Goal: Information Seeking & Learning: Understand process/instructions

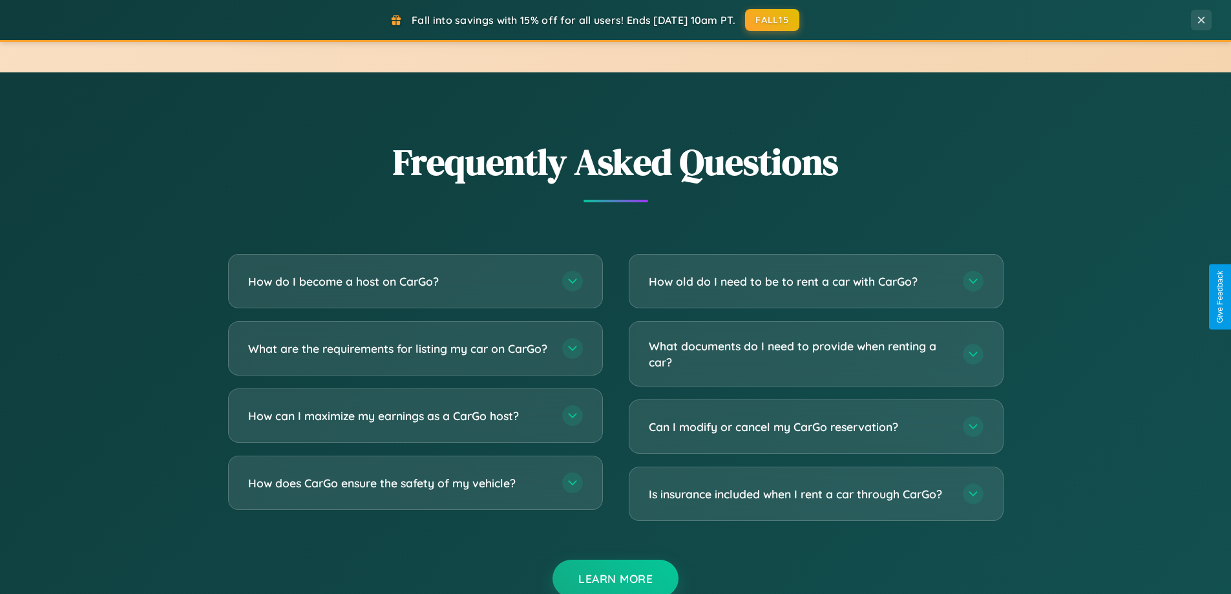
scroll to position [2487, 0]
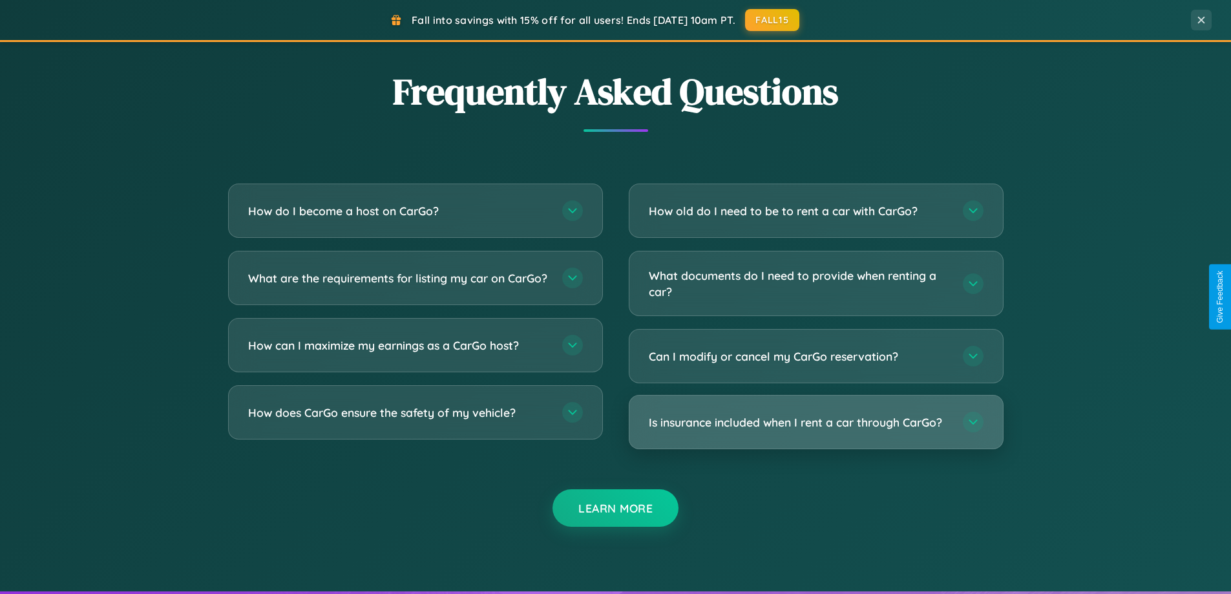
click at [816, 422] on h3 "Is insurance included when I rent a car through CarGo?" at bounding box center [799, 422] width 301 height 16
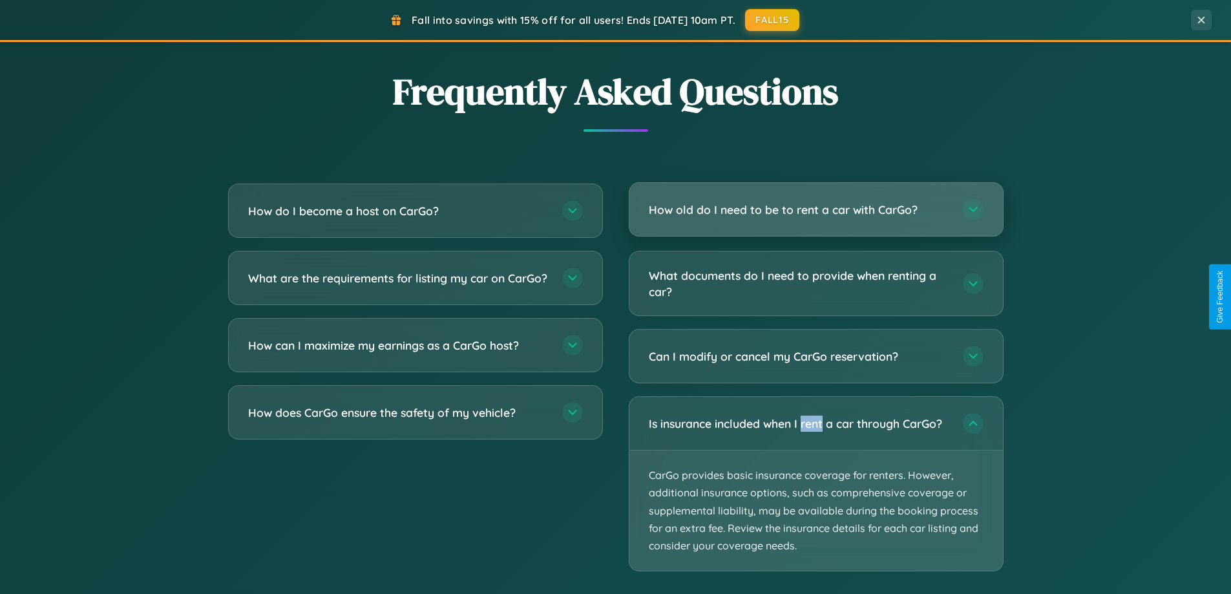
click at [816, 209] on h3 "How old do I need to be to rent a car with CarGo?" at bounding box center [799, 210] width 301 height 16
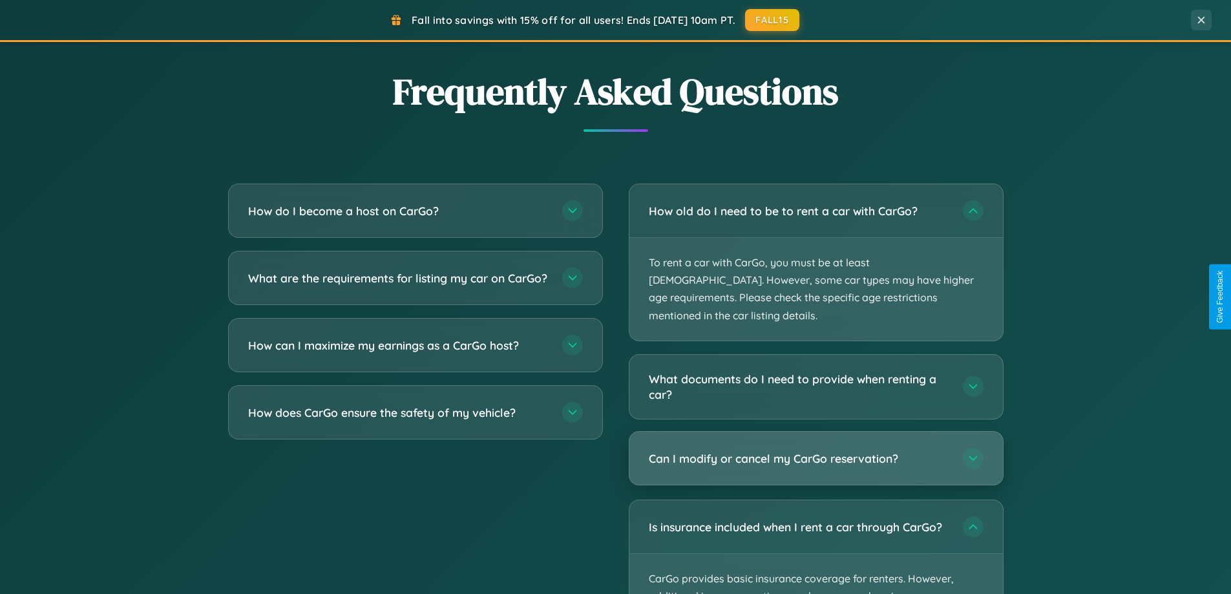
click at [816, 450] on h3 "Can I modify or cancel my CarGo reservation?" at bounding box center [799, 458] width 301 height 16
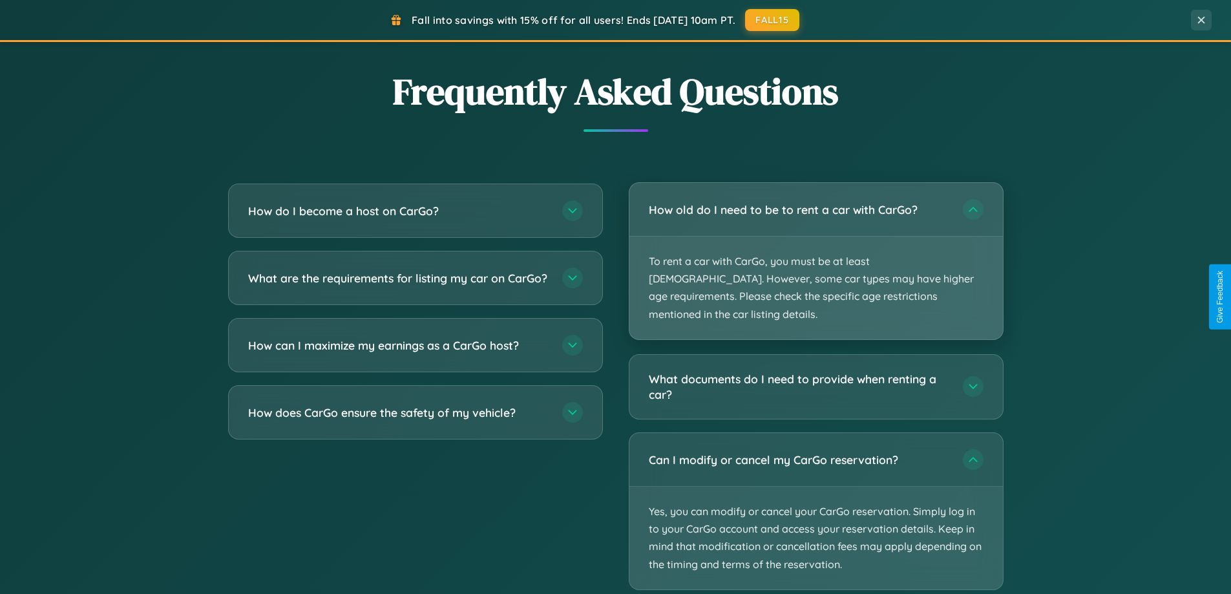
click at [816, 252] on p "To rent a car with CarGo, you must be at least [DEMOGRAPHIC_DATA]. However, som…" at bounding box center [816, 288] width 374 height 103
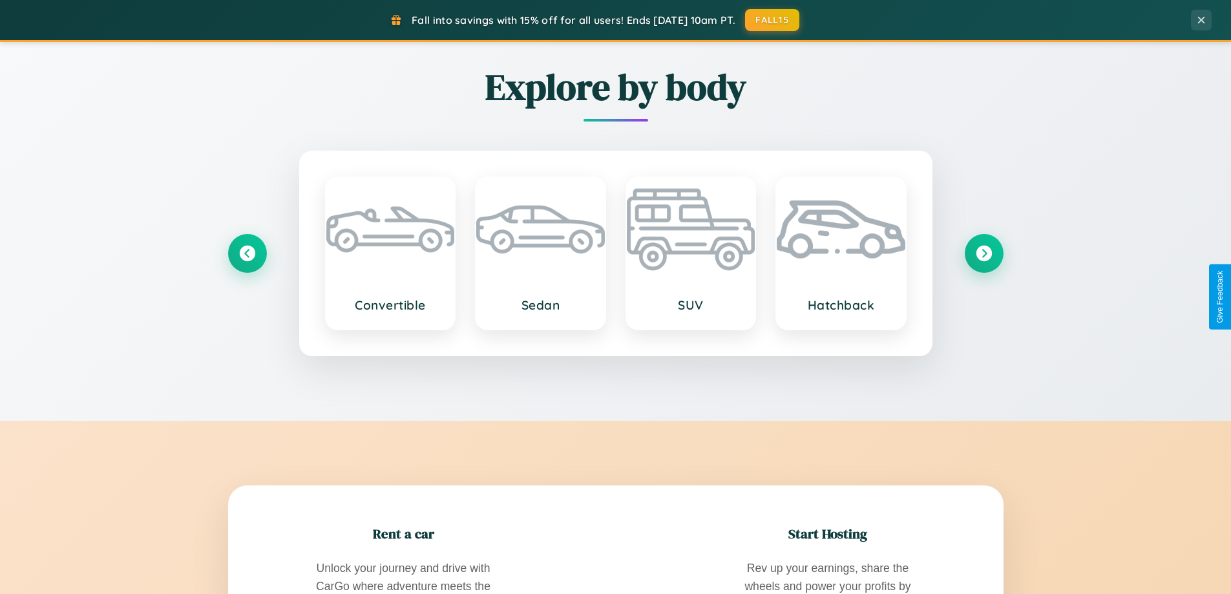
scroll to position [889, 0]
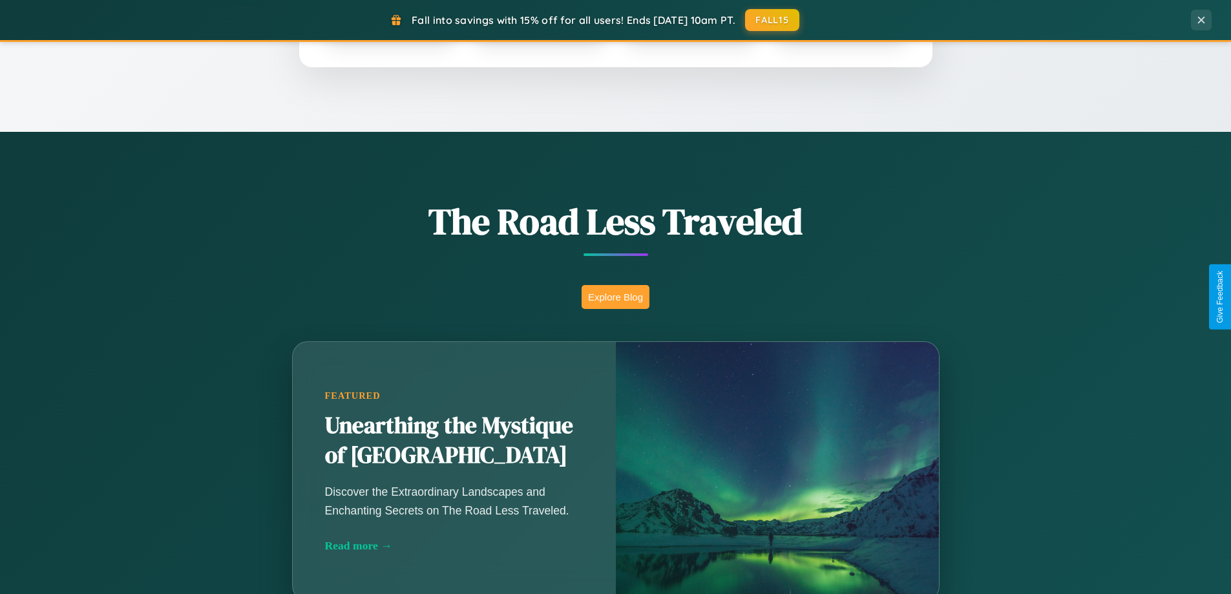
click at [615, 297] on button "Explore Blog" at bounding box center [616, 297] width 68 height 24
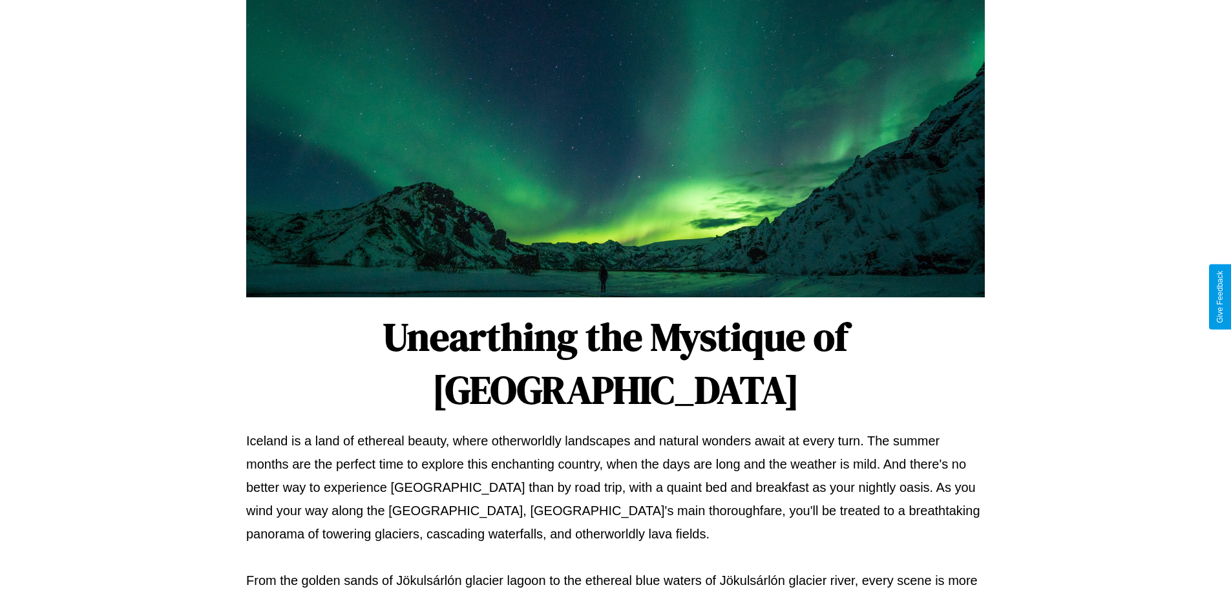
scroll to position [418, 0]
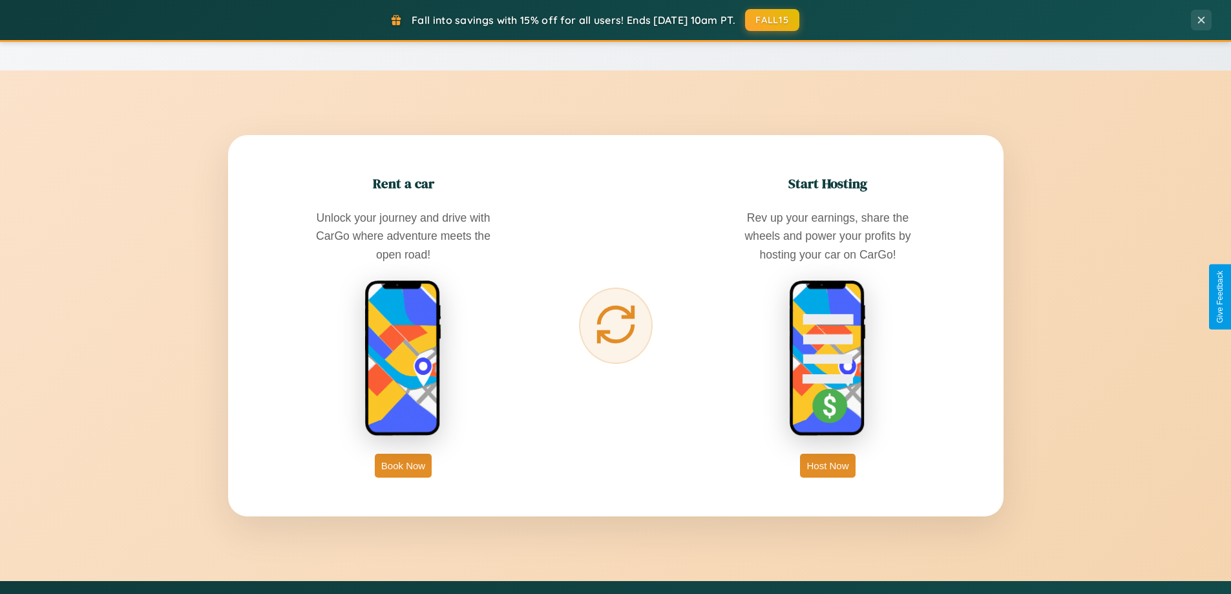
scroll to position [2076, 0]
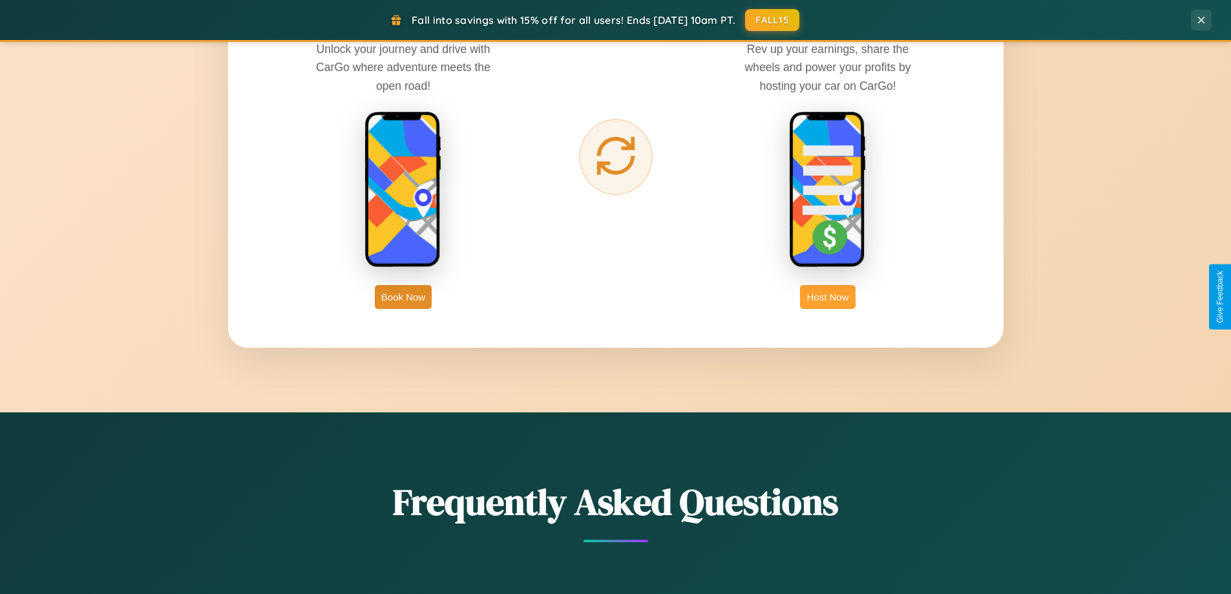
click at [828, 297] on button "Host Now" at bounding box center [827, 297] width 55 height 24
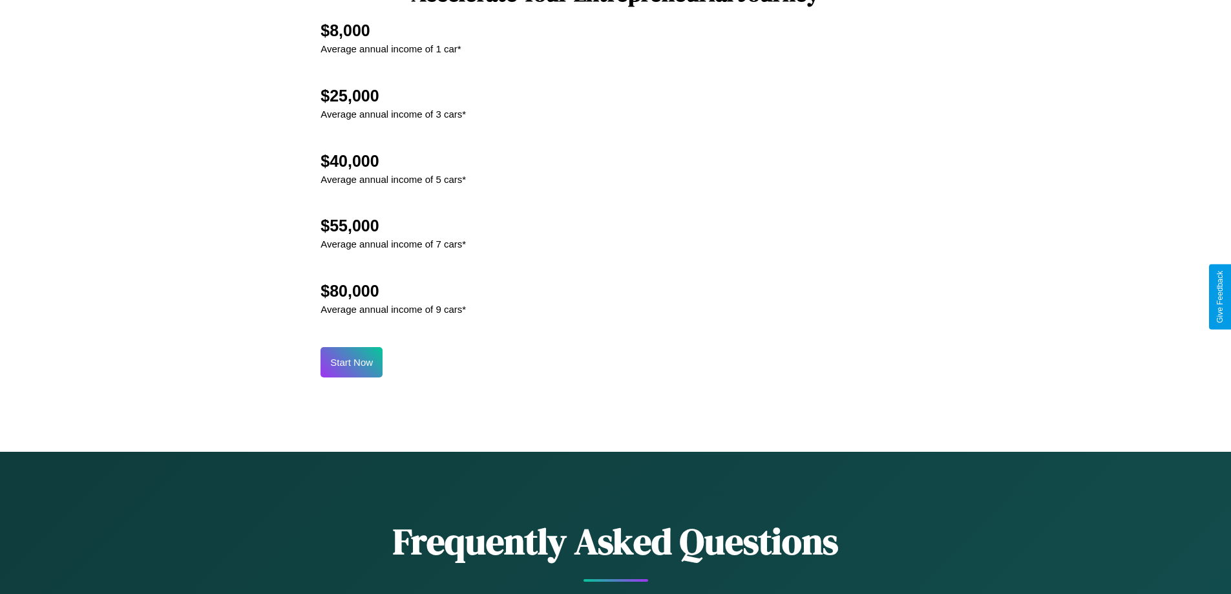
scroll to position [1747, 0]
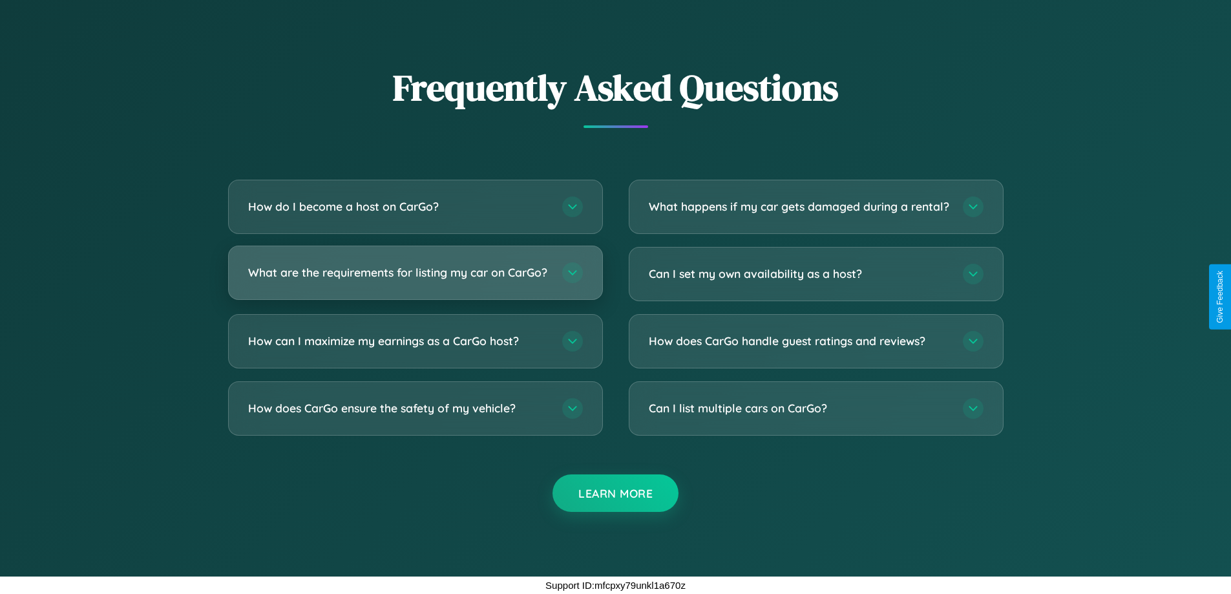
click at [415, 267] on h3 "What are the requirements for listing my car on CarGo?" at bounding box center [398, 272] width 301 height 16
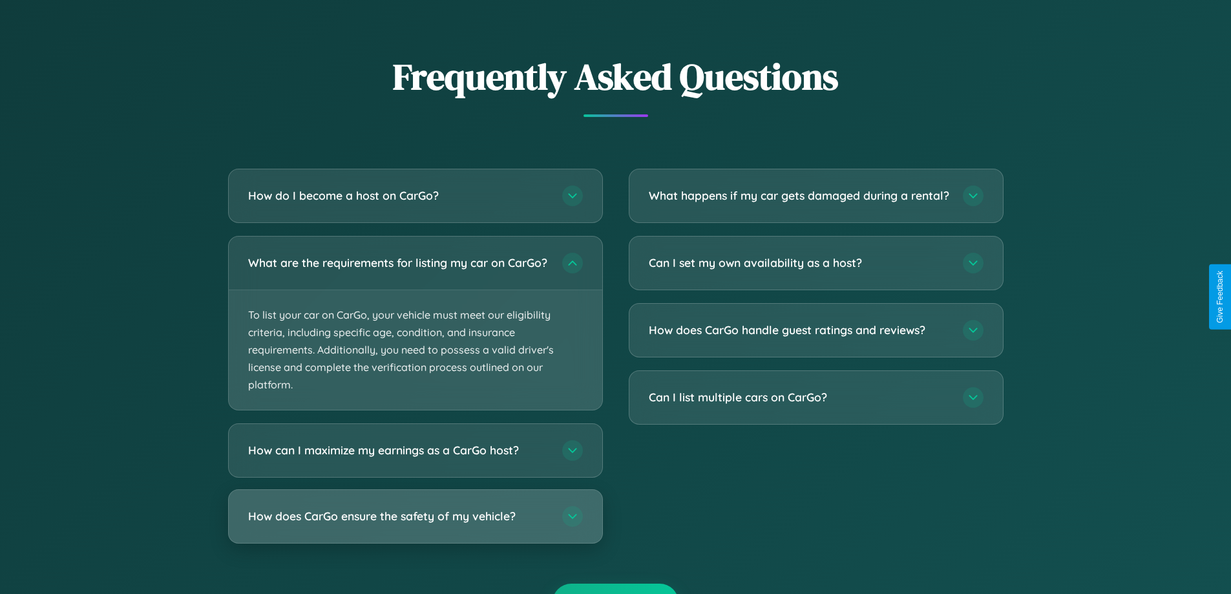
click at [415, 525] on h3 "How does CarGo ensure the safety of my vehicle?" at bounding box center [398, 517] width 301 height 16
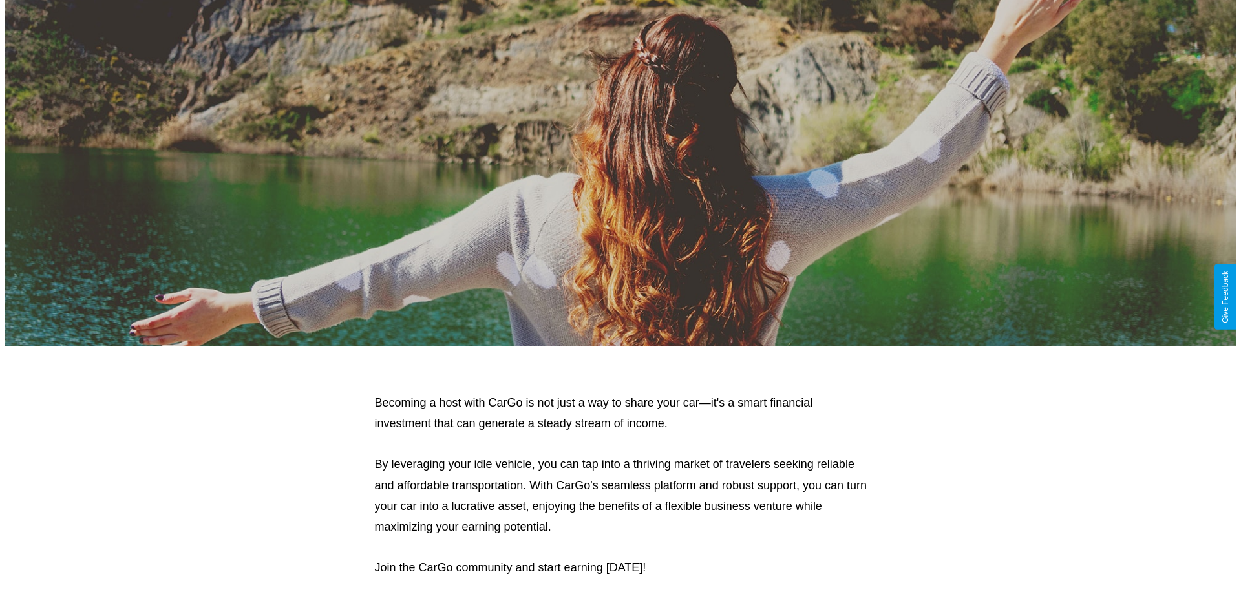
scroll to position [0, 0]
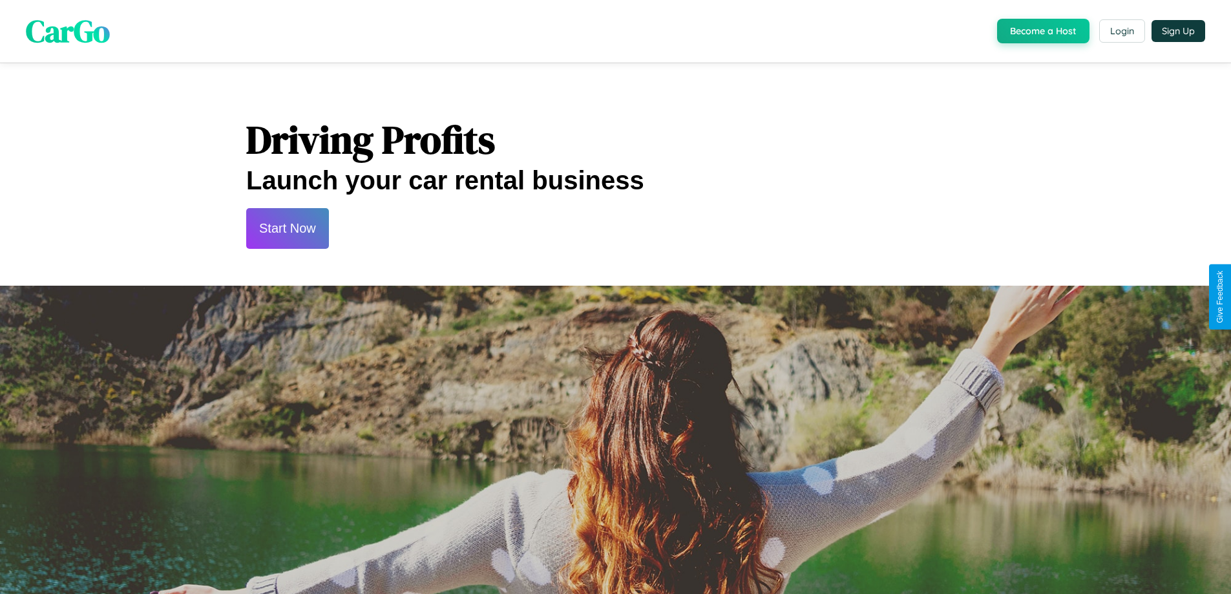
click at [287, 228] on button "Start Now" at bounding box center [287, 228] width 83 height 41
